Goal: Task Accomplishment & Management: Use online tool/utility

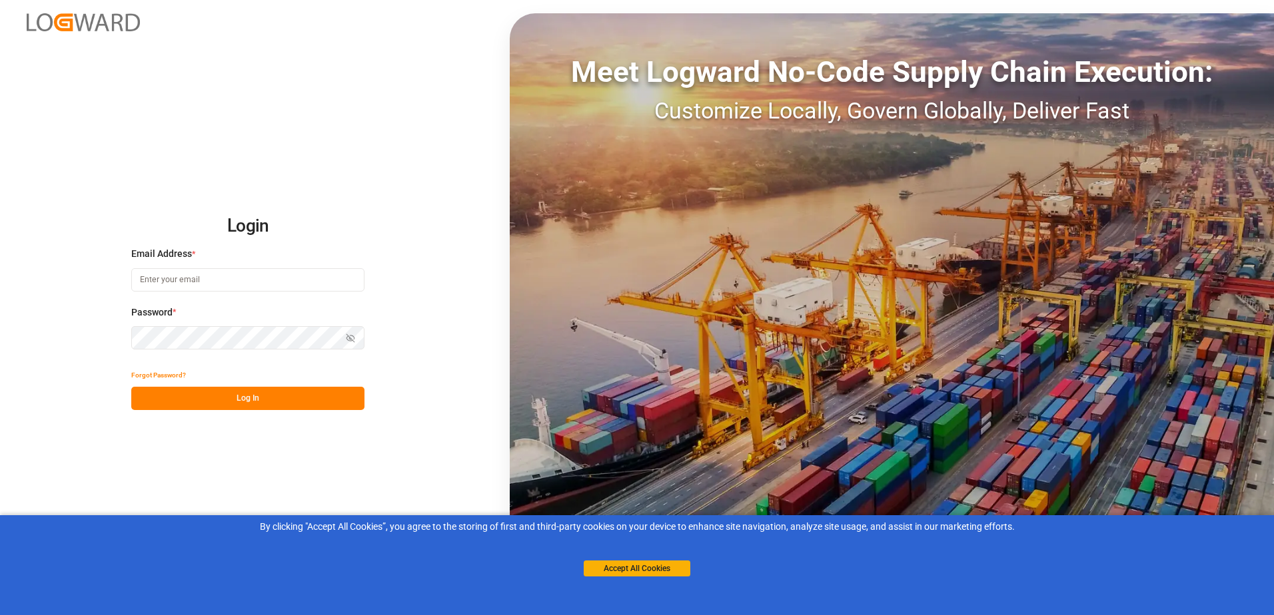
click at [273, 282] on input at bounding box center [247, 279] width 233 height 23
type input "Za"
click at [176, 281] on input "Za" at bounding box center [247, 279] width 233 height 23
type input "[EMAIL_ADDRESS][PERSON_NAME][DOMAIN_NAME]"
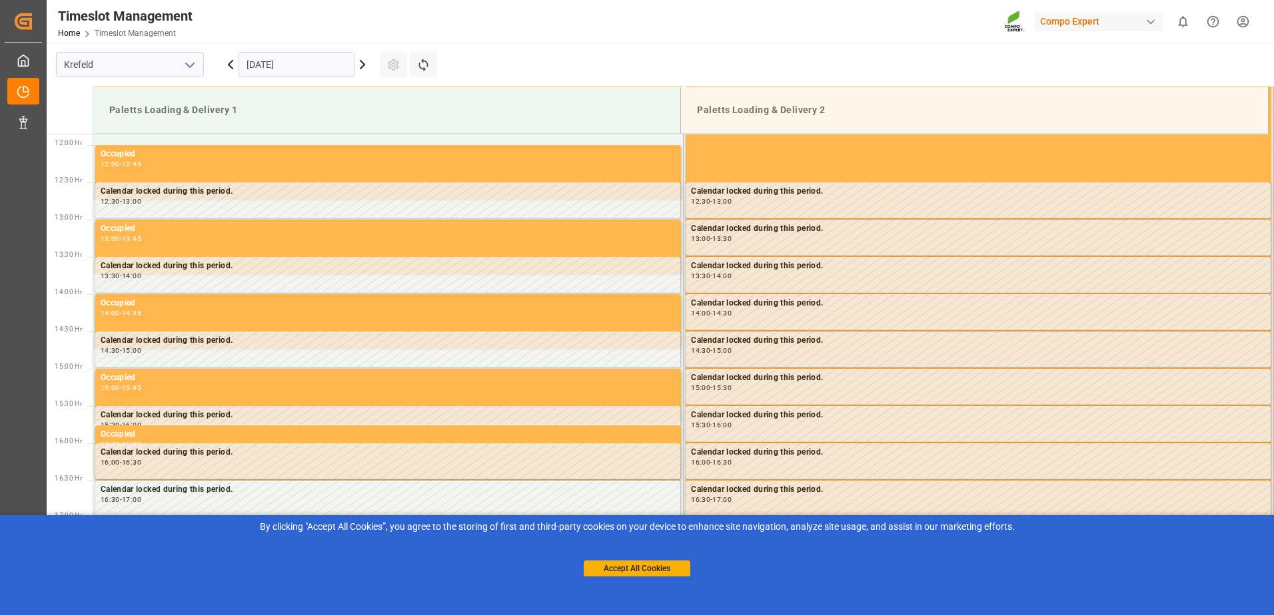
scroll to position [887, 0]
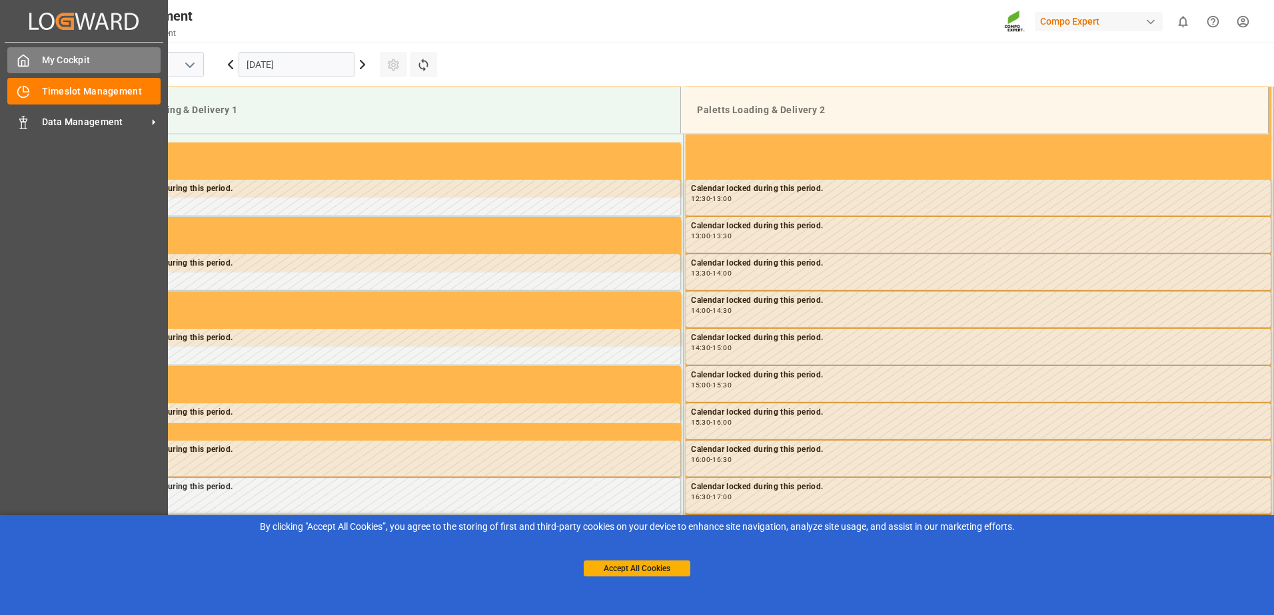
click at [16, 58] on div at bounding box center [18, 60] width 23 height 14
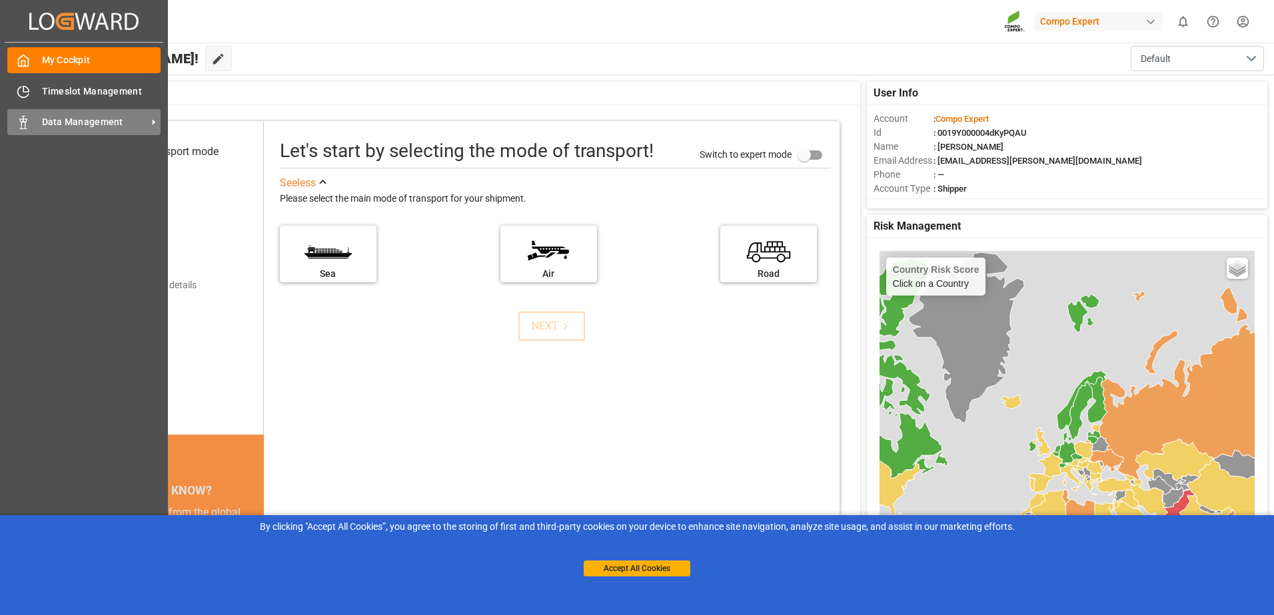
click at [77, 127] on span "Data Management" at bounding box center [94, 122] width 105 height 14
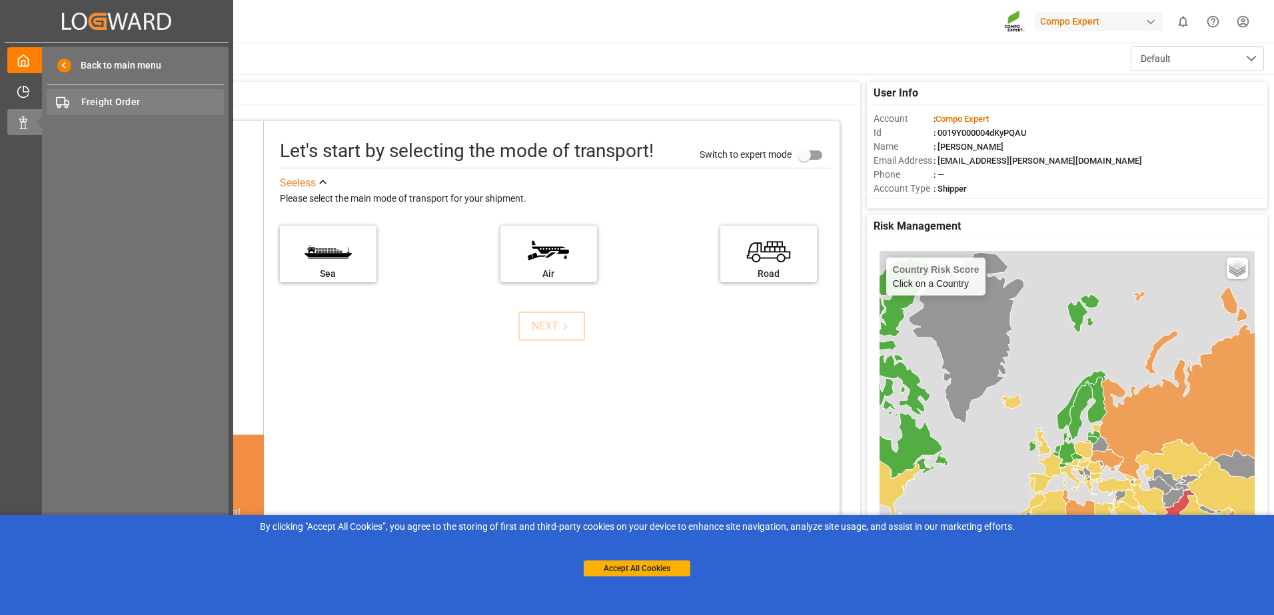
click at [121, 107] on span "Freight Order" at bounding box center [152, 102] width 143 height 14
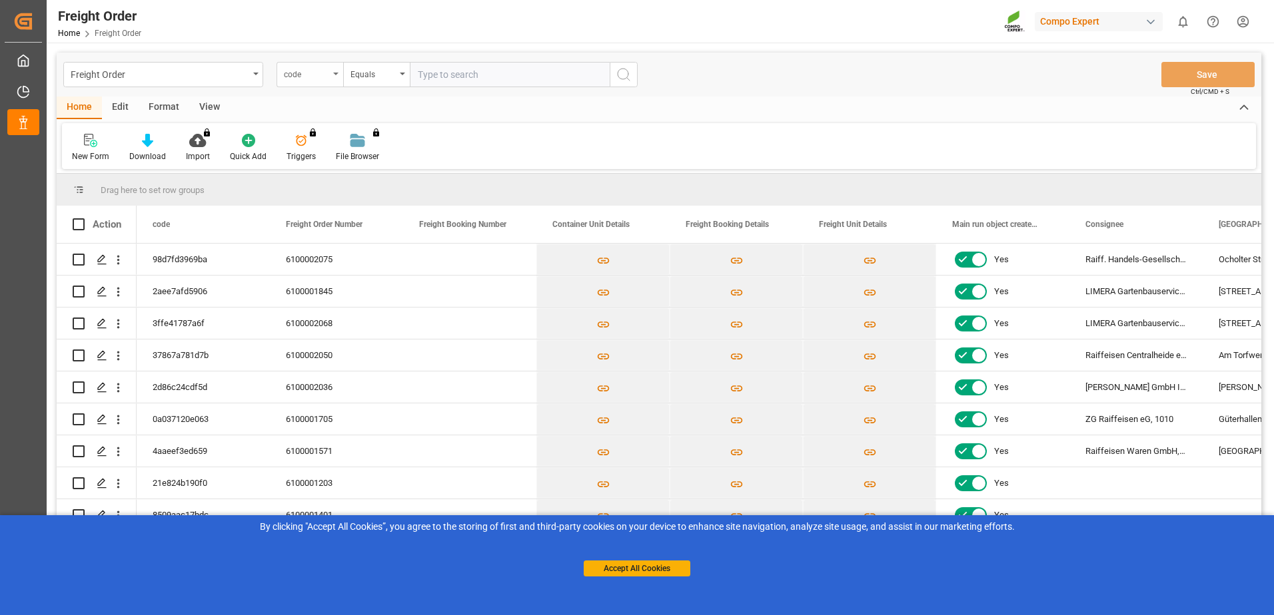
click at [320, 76] on div "code" at bounding box center [306, 72] width 45 height 15
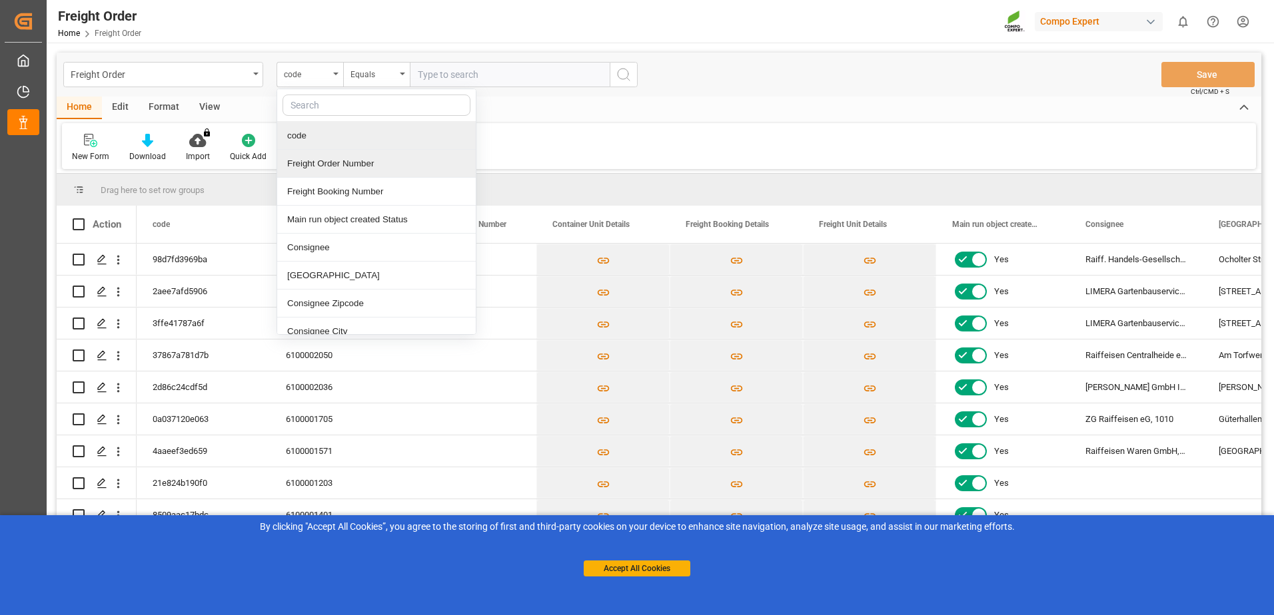
click at [348, 164] on div "Freight Order Number" at bounding box center [376, 164] width 198 height 28
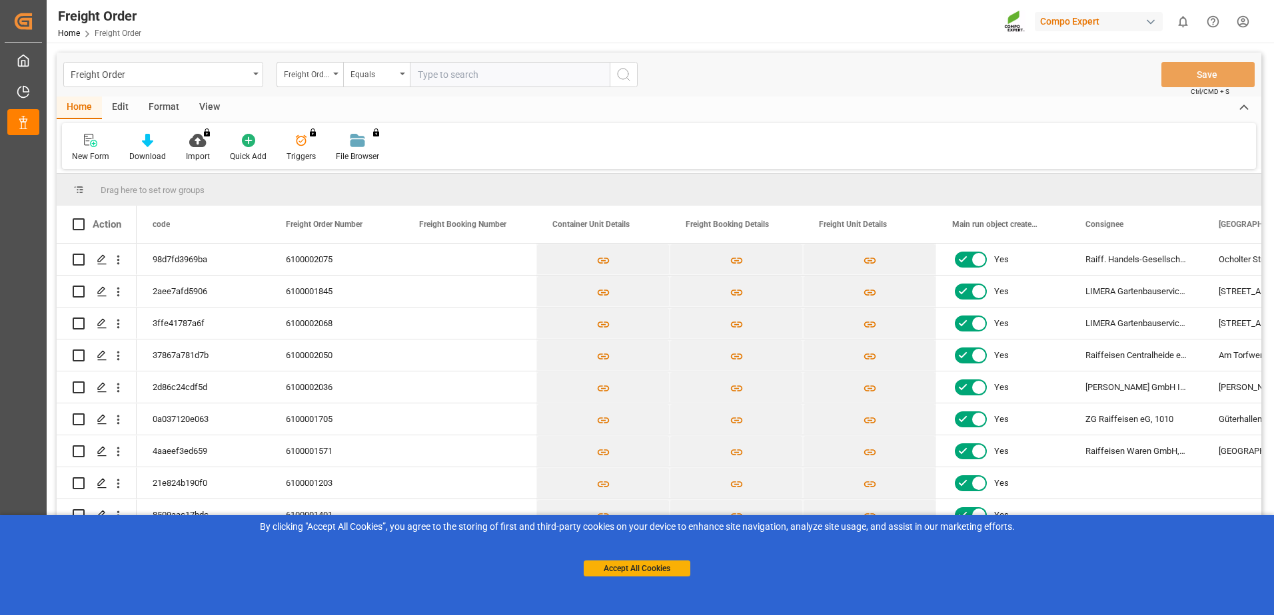
click at [440, 80] on input "text" at bounding box center [510, 74] width 200 height 25
paste input "6100002068"
type input "6100002068"
click at [617, 77] on icon "search button" at bounding box center [623, 75] width 16 height 16
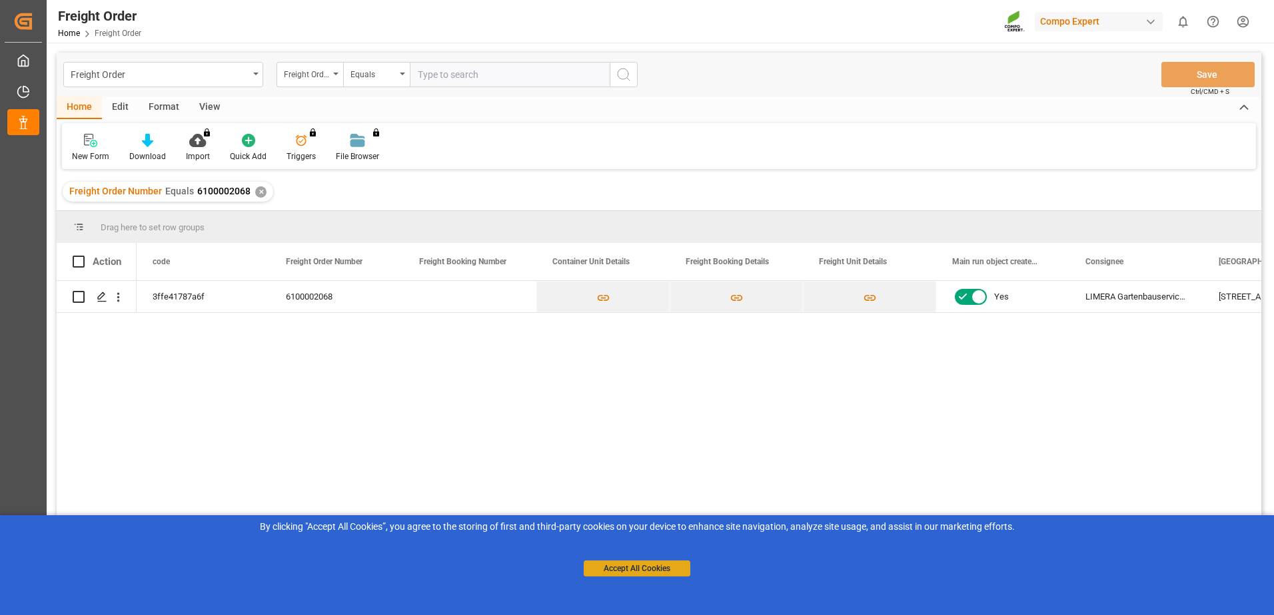
click at [654, 574] on button "Accept All Cookies" at bounding box center [636, 569] width 107 height 16
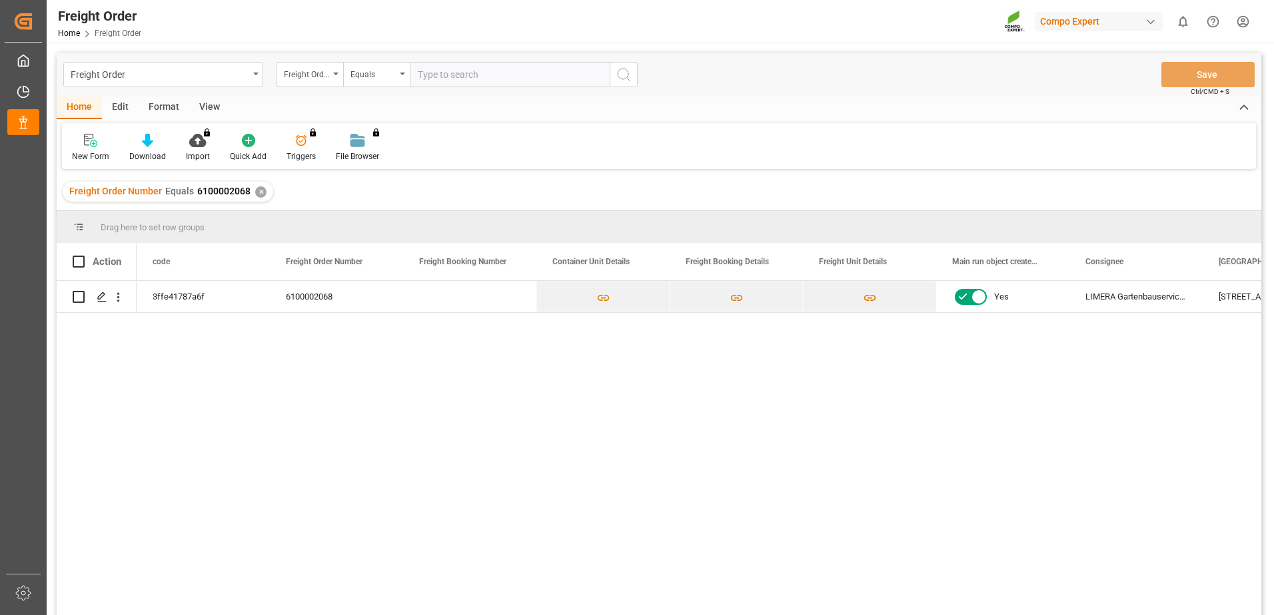
drag, startPoint x: 1154, startPoint y: 609, endPoint x: 1090, endPoint y: 450, distance: 170.9
click at [1006, 591] on div "3ffe41787a6f 6100002068 Yes LIMERA Gartenbauservice, GmbH & Co. KG [STREET_ADDR…" at bounding box center [699, 452] width 1124 height 343
drag, startPoint x: 1214, startPoint y: 298, endPoint x: 632, endPoint y: 268, distance: 582.9
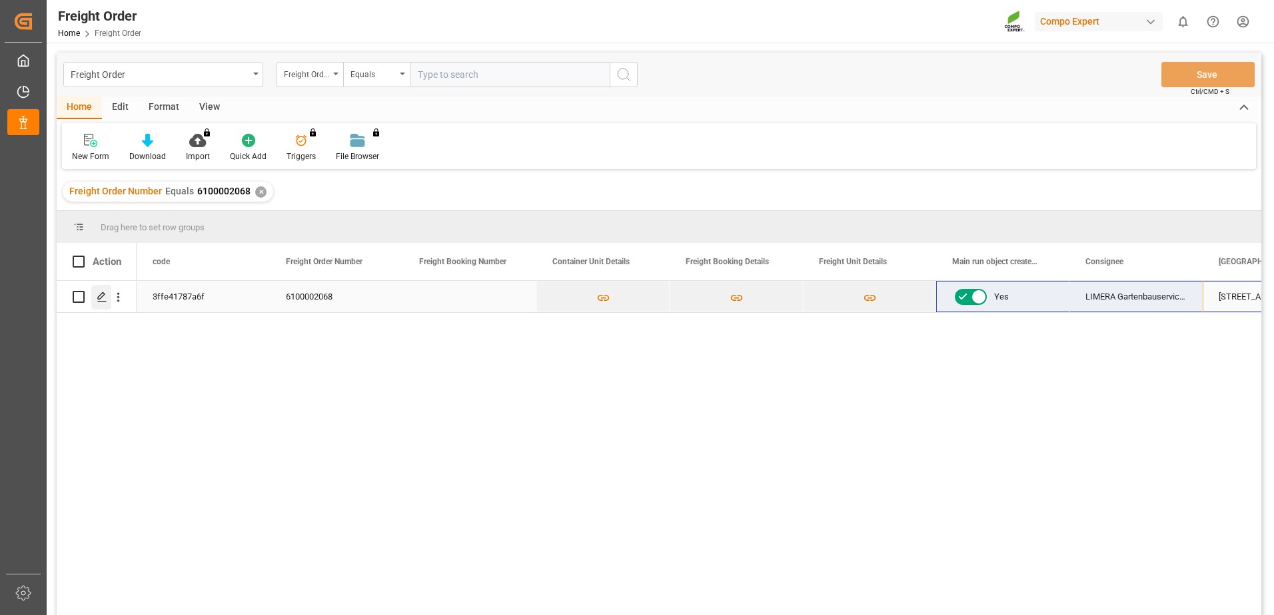
click at [97, 298] on div "Press SPACE to select this row." at bounding box center [101, 297] width 20 height 25
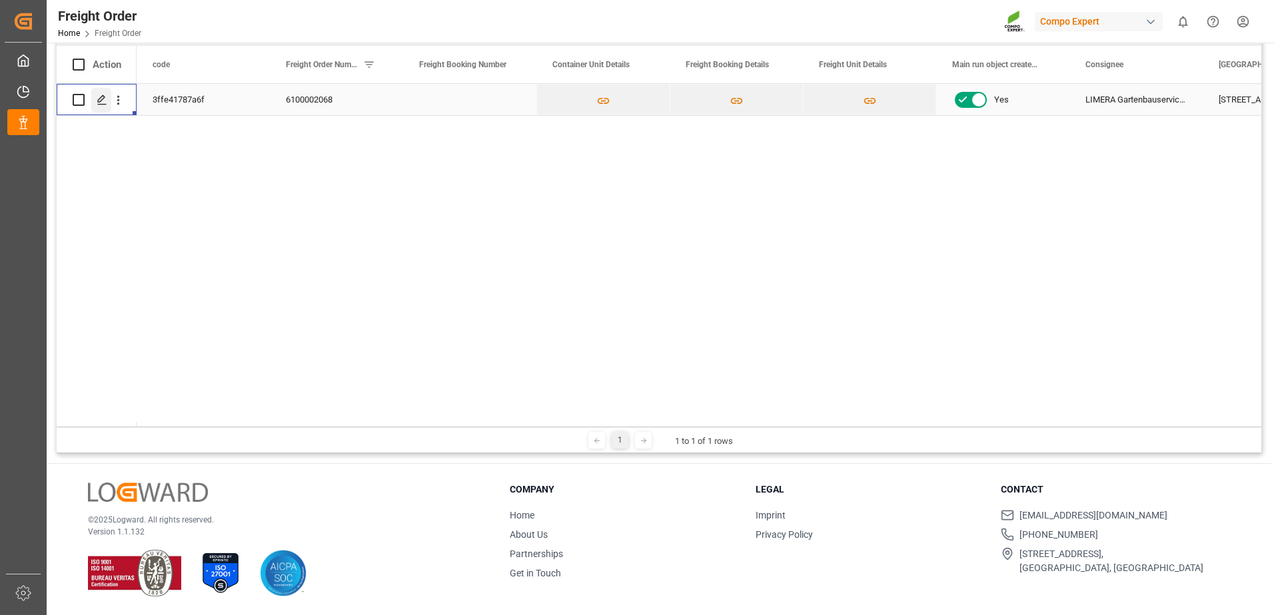
click at [108, 96] on div "Press SPACE to select this row." at bounding box center [101, 100] width 20 height 25
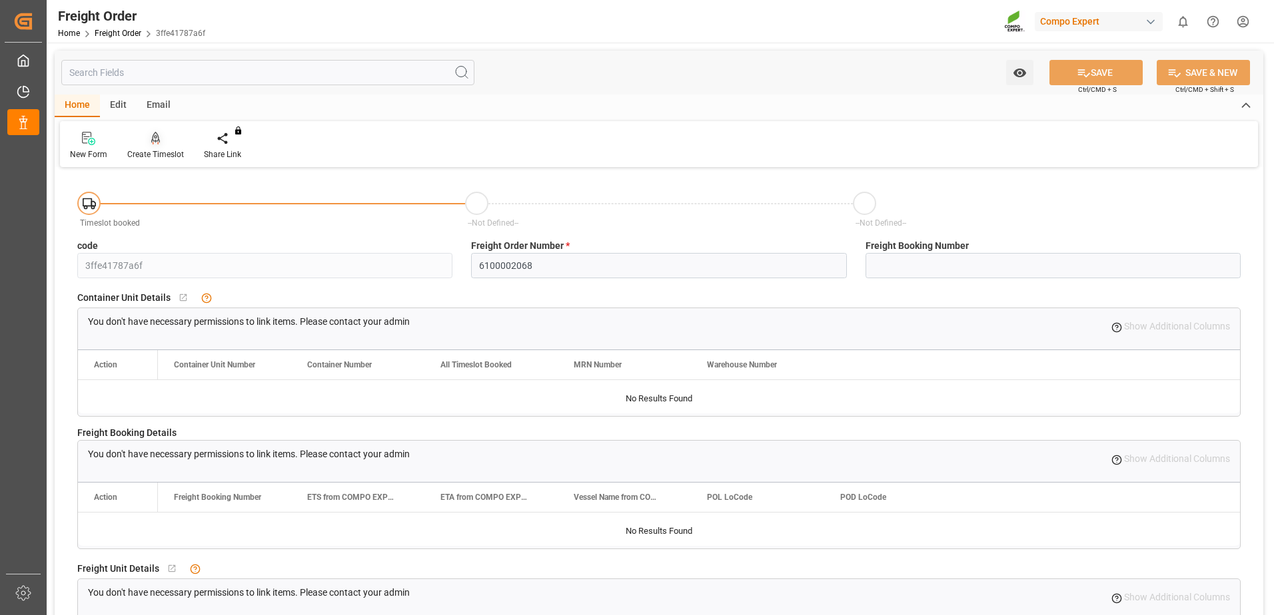
click at [146, 150] on div "Create Timeslot" at bounding box center [155, 155] width 57 height 12
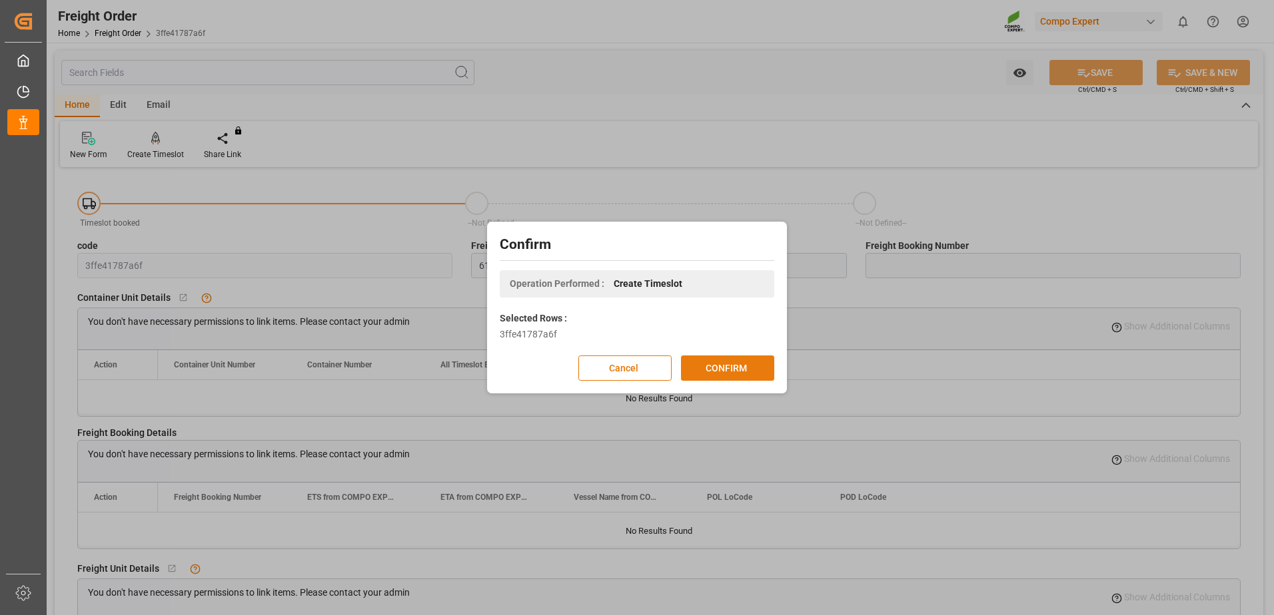
click at [744, 366] on button "CONFIRM" at bounding box center [727, 368] width 93 height 25
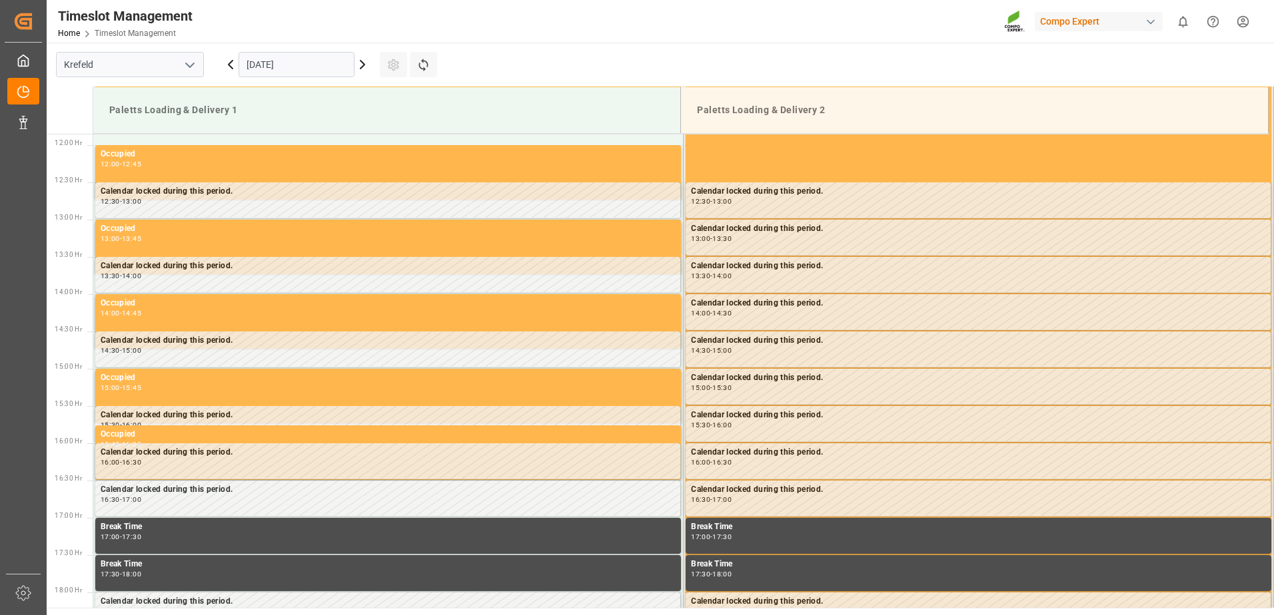
scroll to position [887, 0]
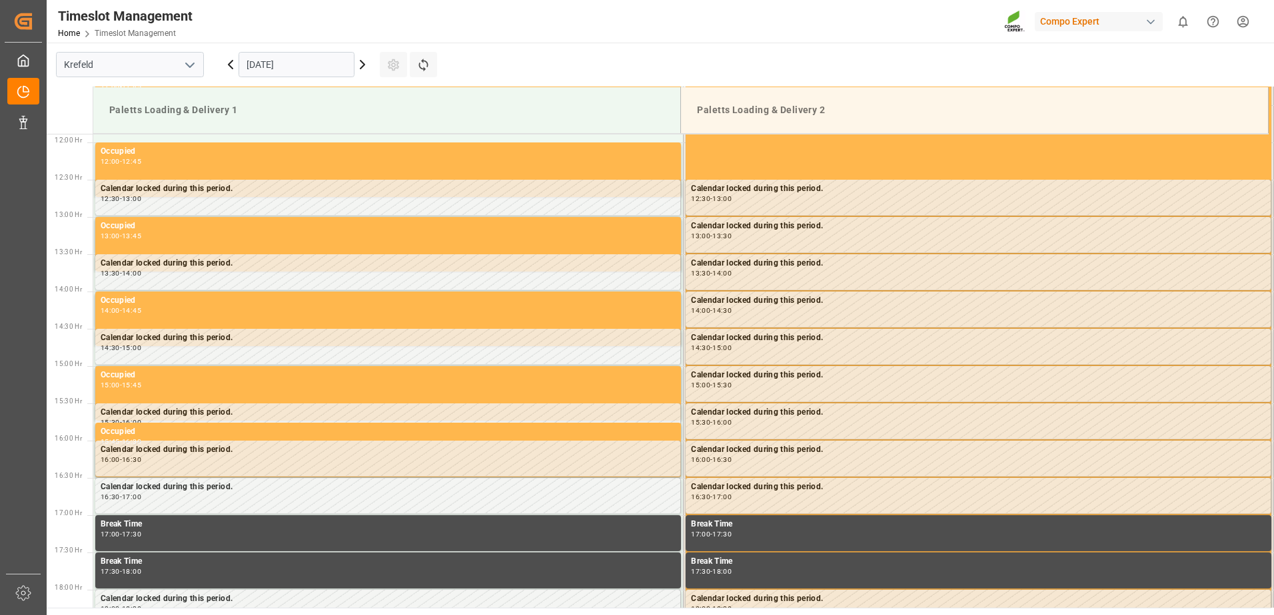
click at [295, 70] on input "[DATE]" at bounding box center [296, 64] width 116 height 25
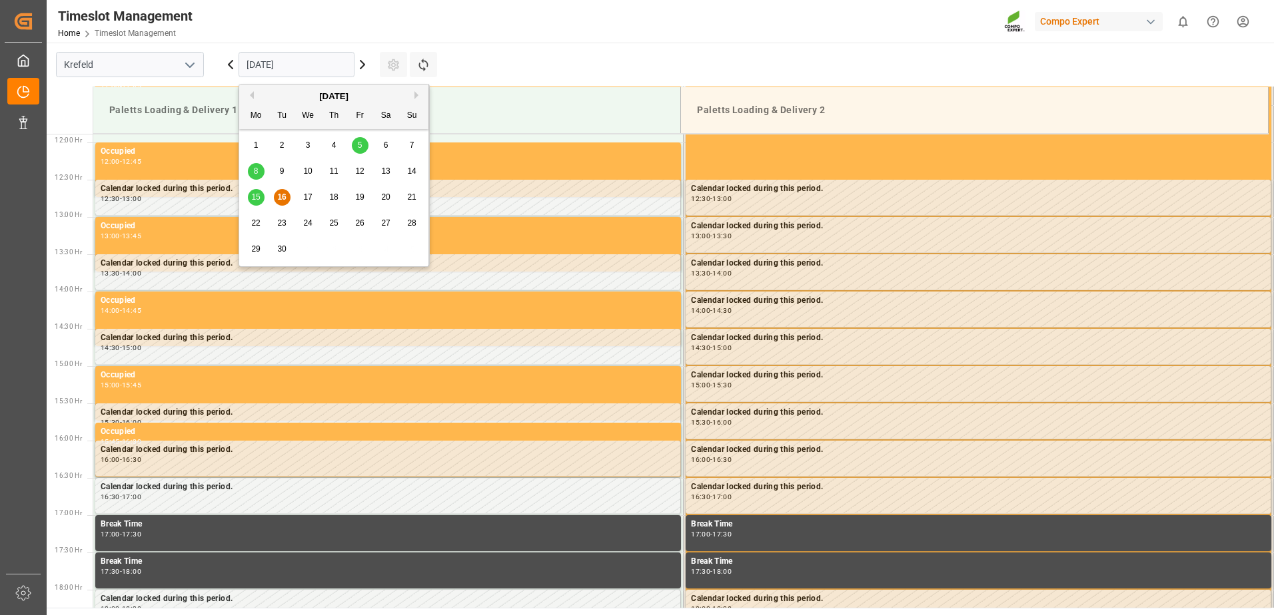
click at [308, 193] on span "17" at bounding box center [307, 196] width 9 height 9
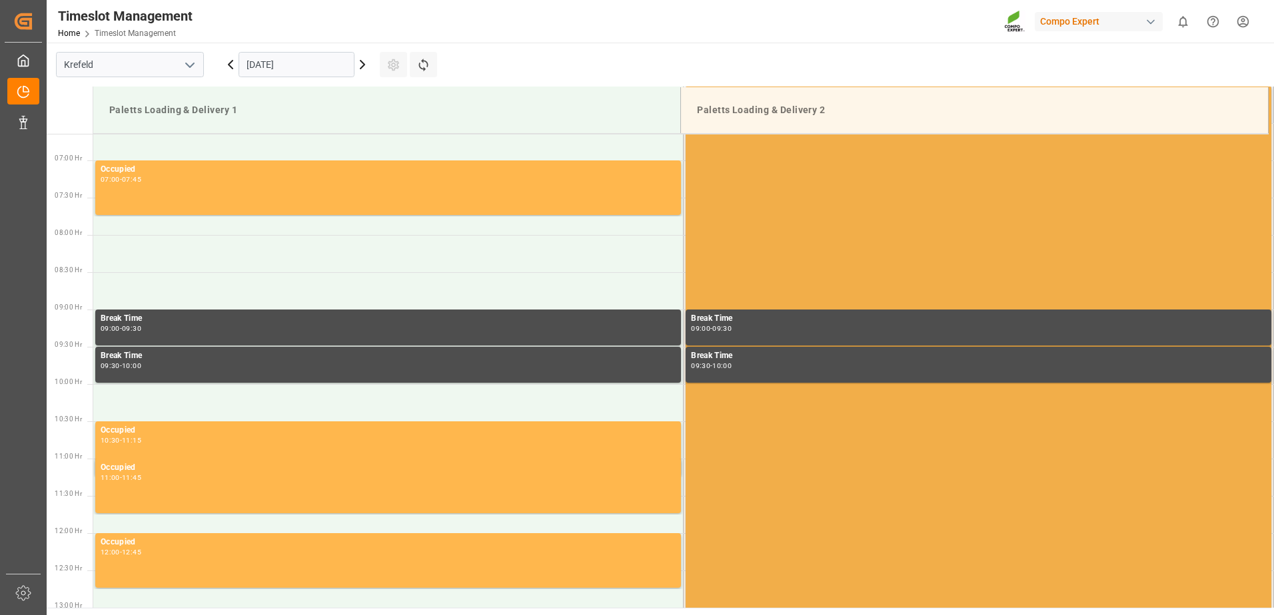
scroll to position [487, 0]
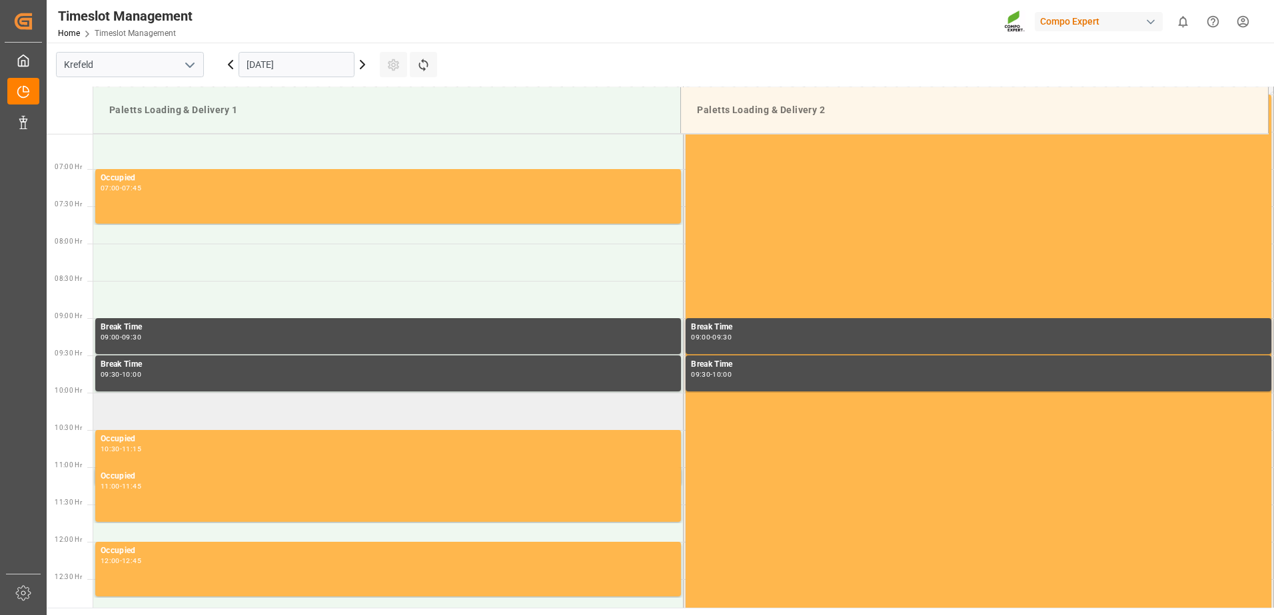
click at [178, 414] on td at bounding box center [388, 411] width 590 height 37
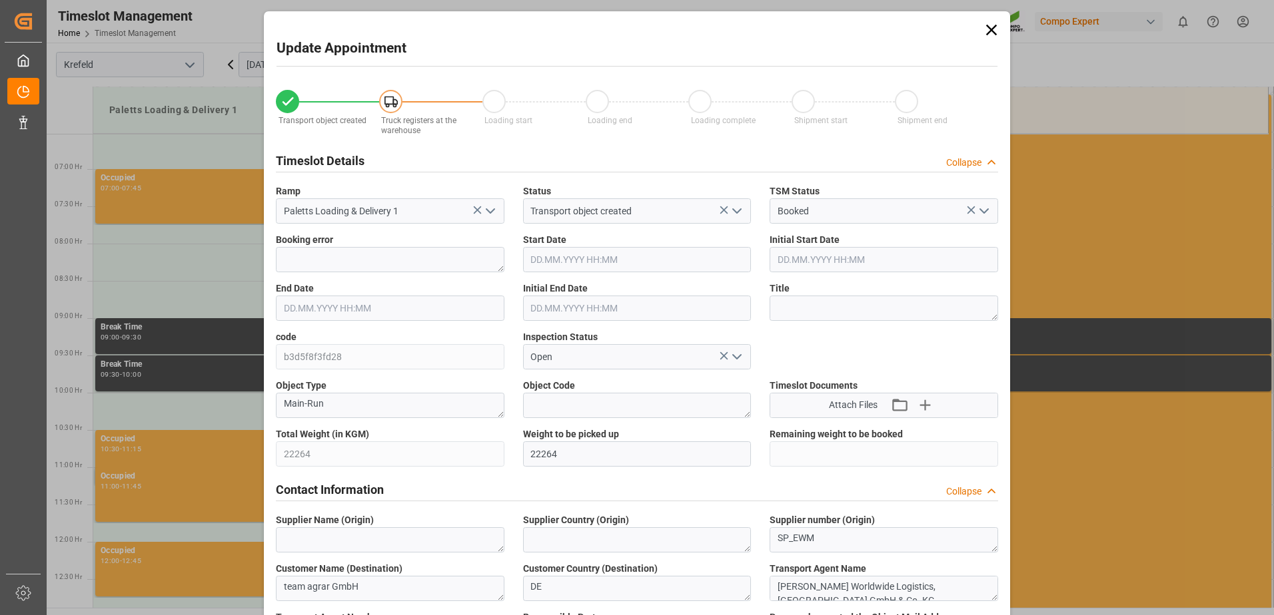
type input "[DATE] 10:00"
type input "[DATE] 10:30"
type input "15.09.2025 14:15"
type input "16.09.2025 11:22"
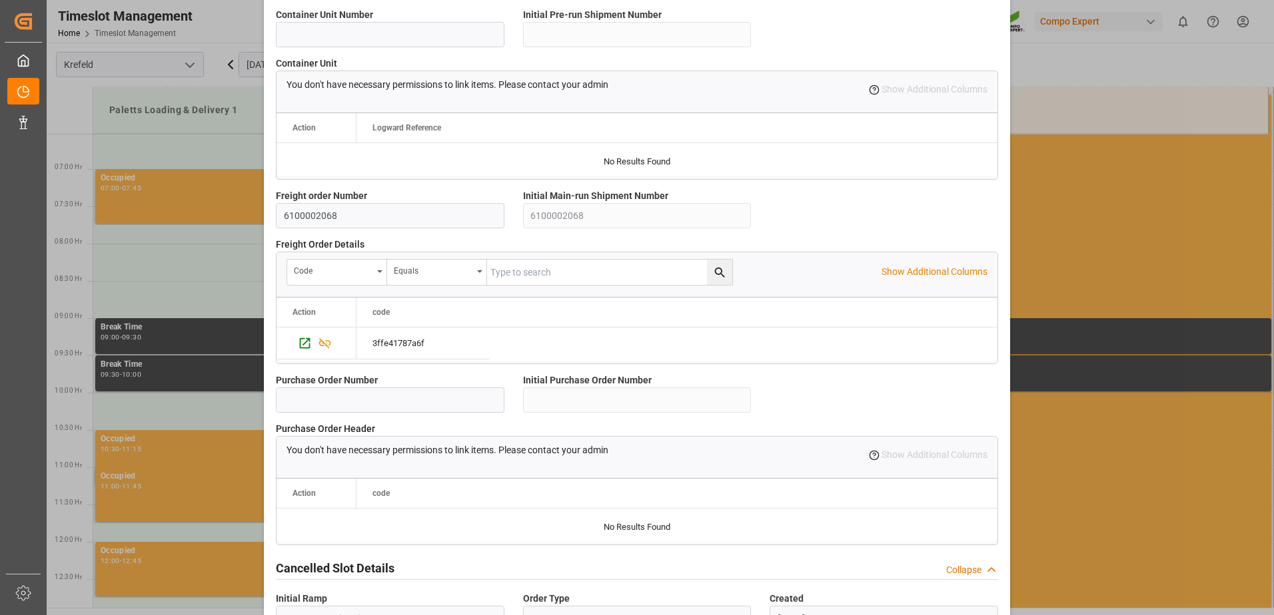
scroll to position [1138, 0]
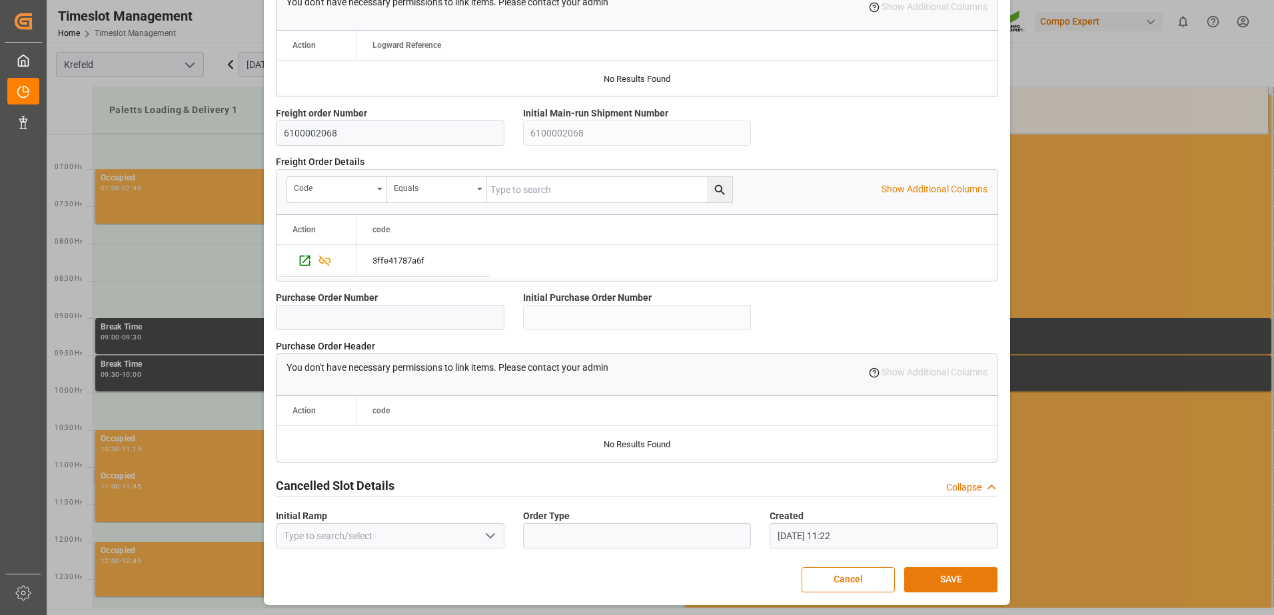
click at [942, 575] on button "SAVE" at bounding box center [950, 580] width 93 height 25
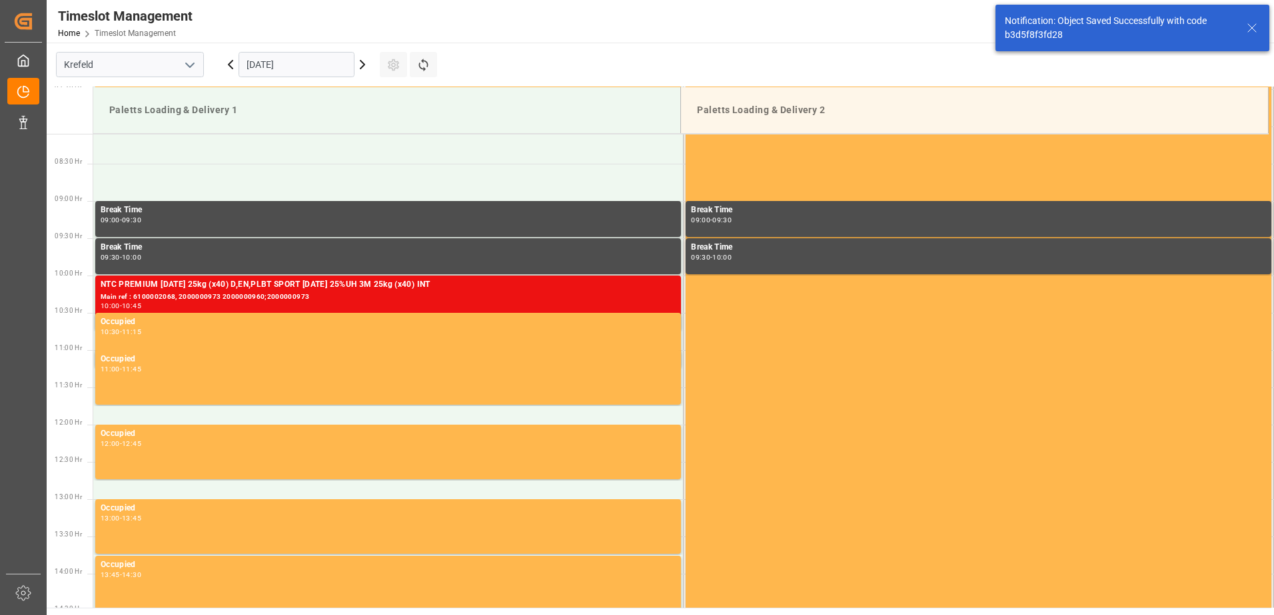
scroll to position [663, 0]
